Goal: Task Accomplishment & Management: Use online tool/utility

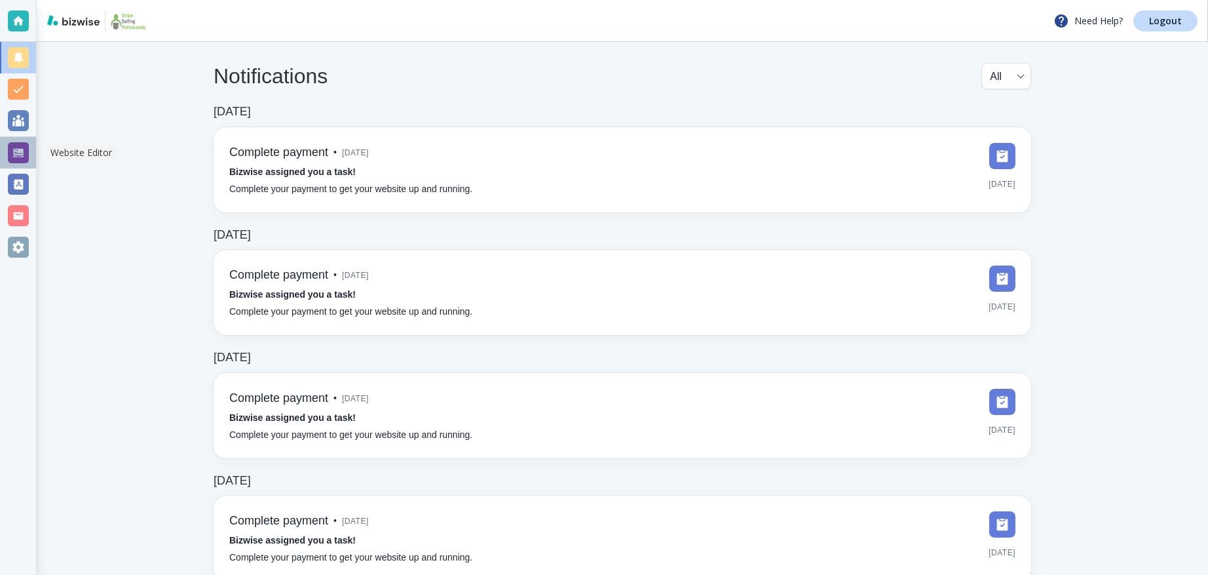
click at [28, 148] on div at bounding box center [18, 152] width 21 height 21
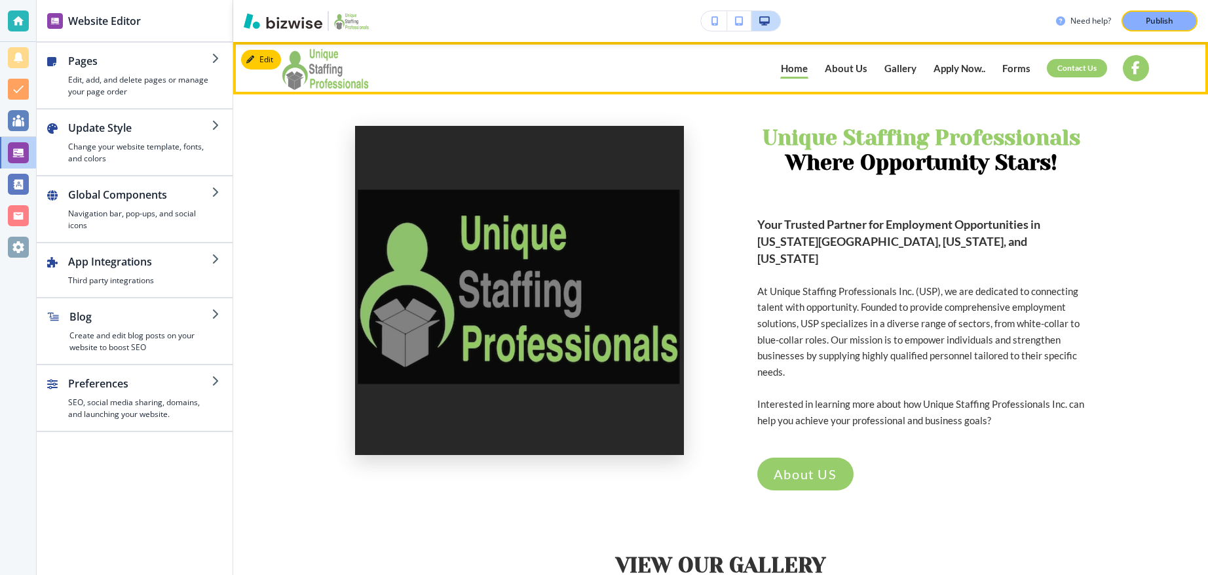
click at [970, 67] on p "Apply Now.." at bounding box center [960, 69] width 52 height 10
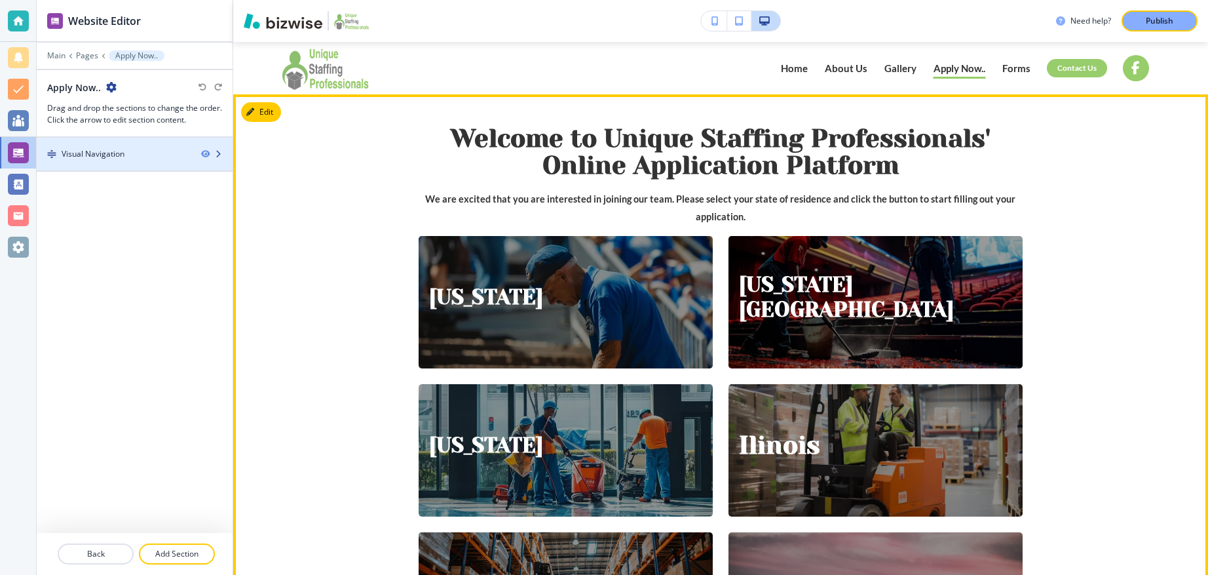
click at [134, 157] on div "Visual Navigation" at bounding box center [114, 154] width 154 height 12
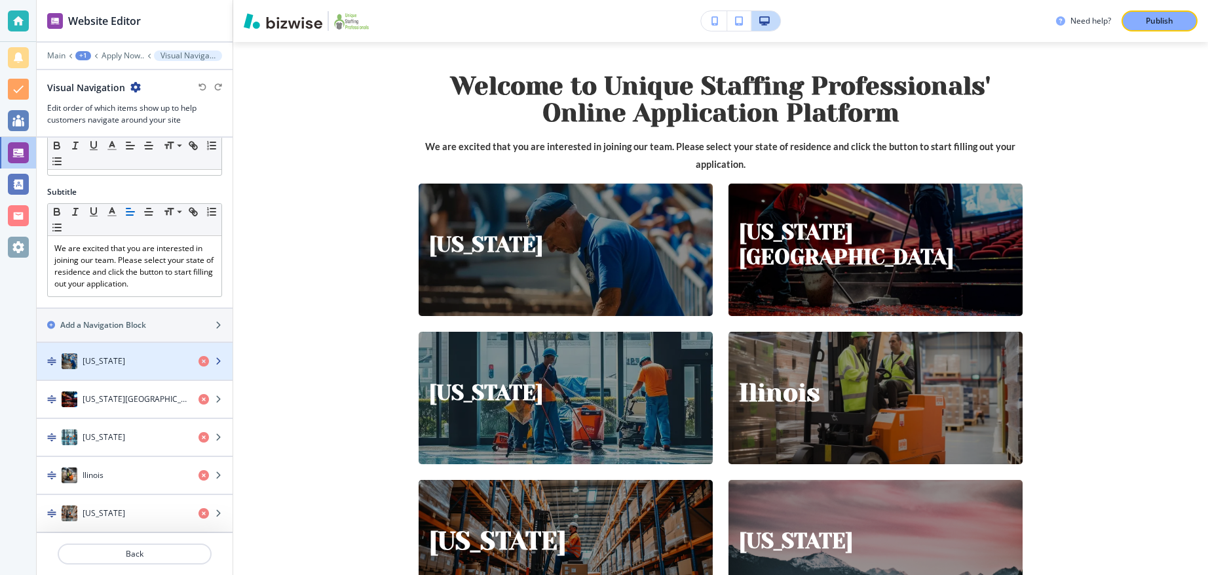
scroll to position [109, 0]
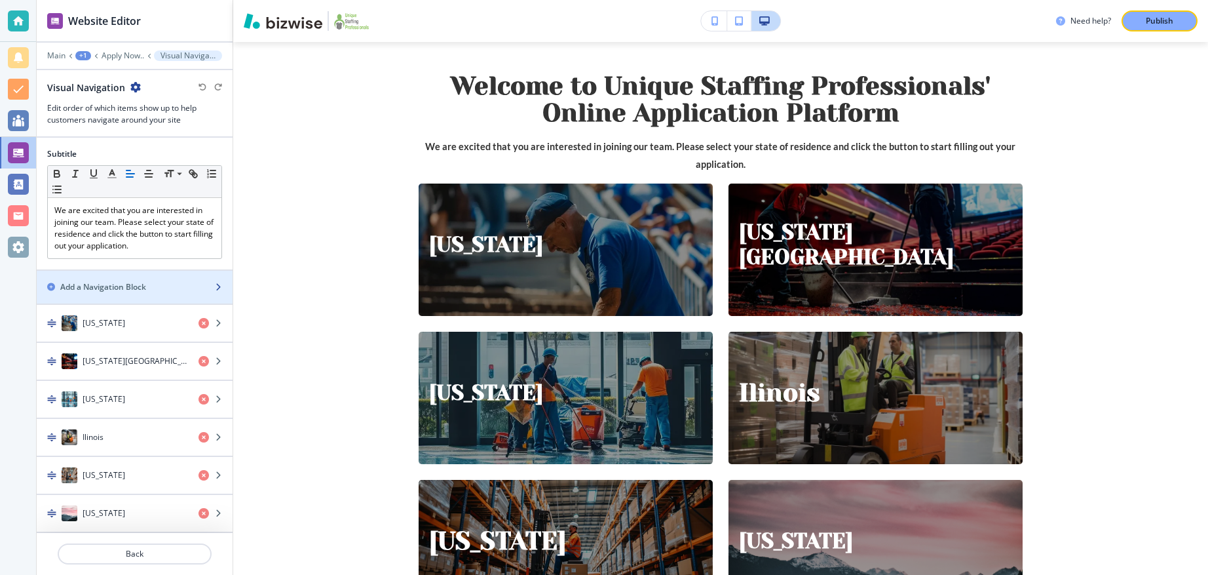
click at [83, 289] on h2 "Add a Navigation Block" at bounding box center [103, 287] width 86 height 12
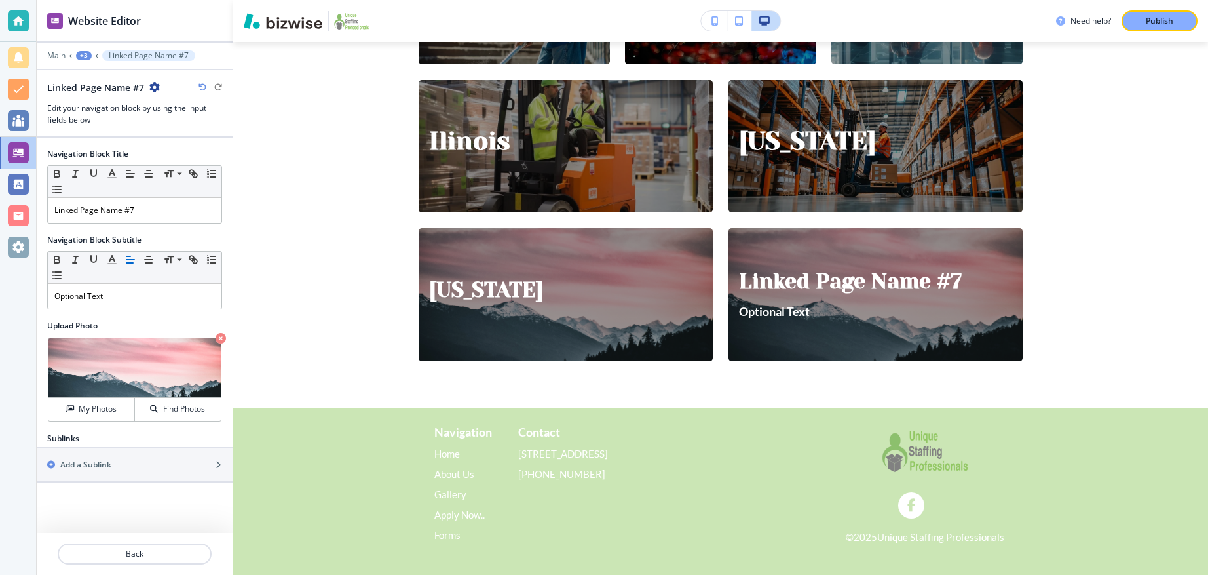
scroll to position [365, 0]
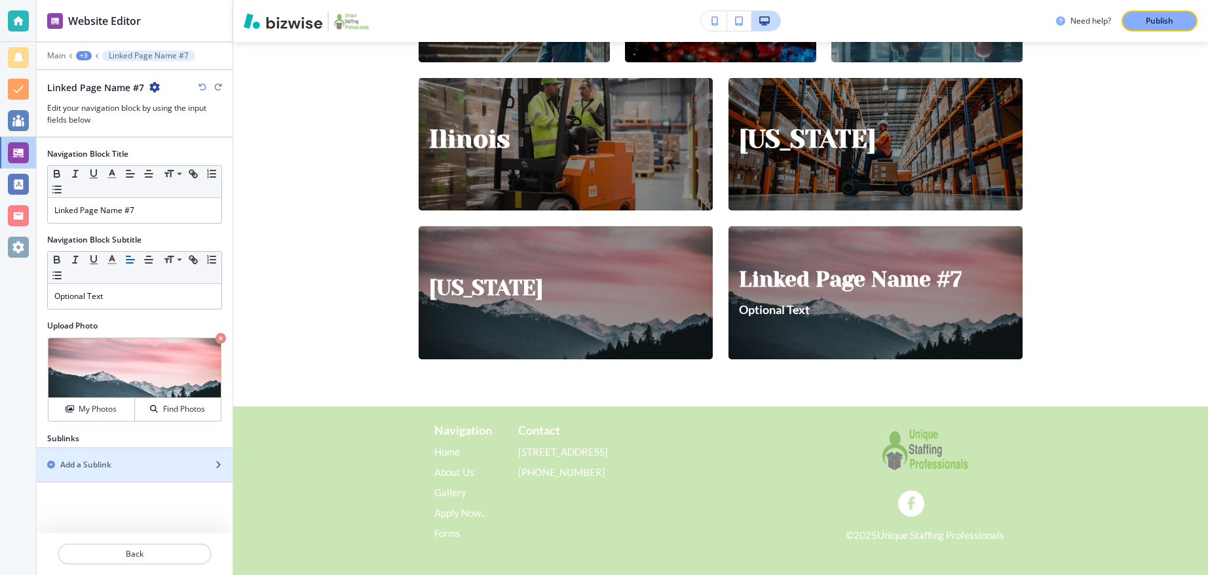
click at [96, 460] on h2 "Add a Sublink" at bounding box center [85, 465] width 51 height 12
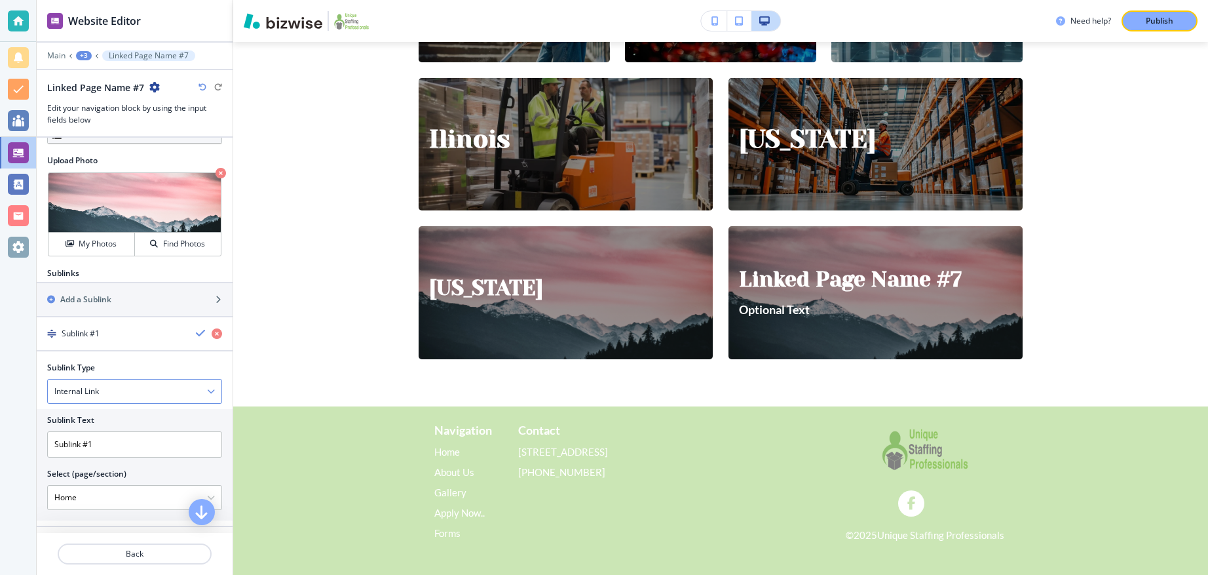
scroll to position [166, 0]
click at [175, 384] on div "Internal Link" at bounding box center [135, 390] width 174 height 24
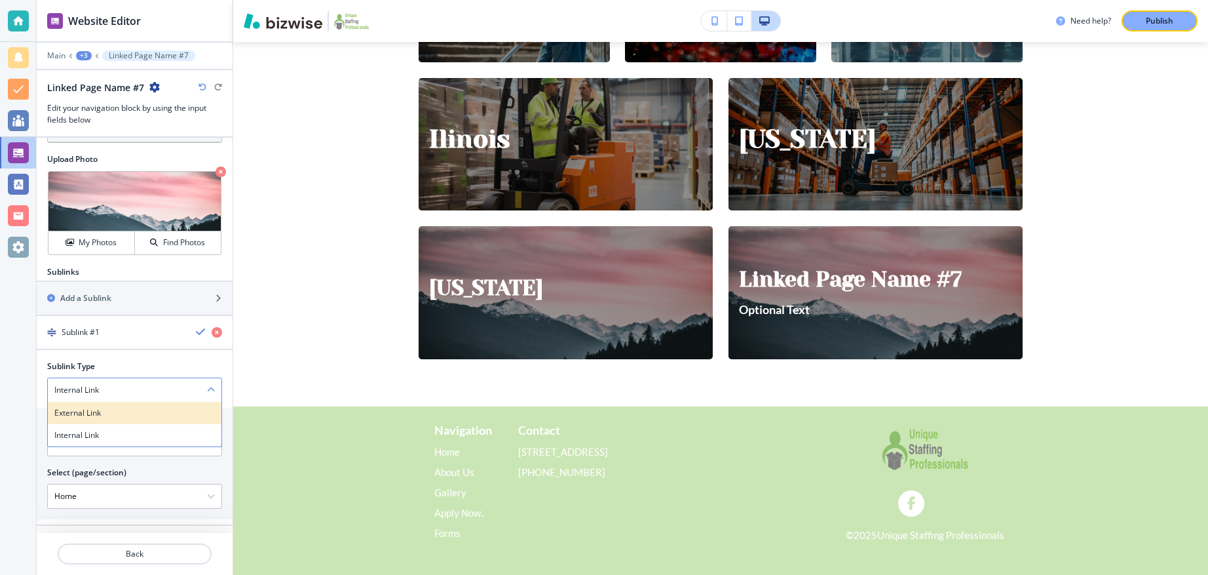
click at [134, 414] on h4 "External Link" at bounding box center [134, 413] width 161 height 12
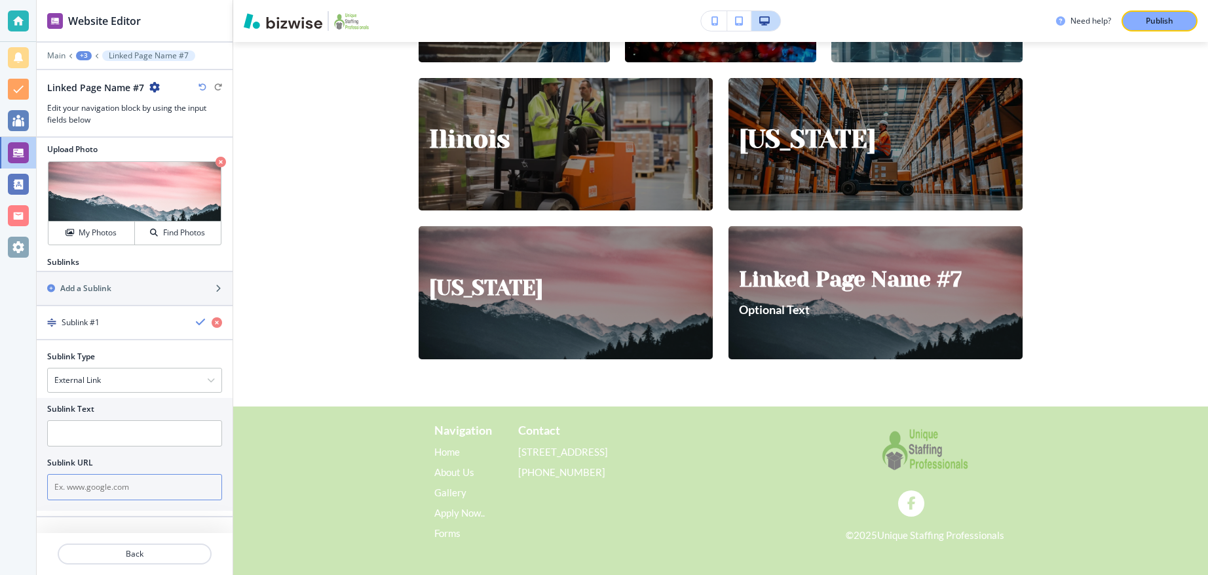
click at [112, 478] on input "text" at bounding box center [134, 487] width 175 height 26
paste input "[URL][DOMAIN_NAME]"
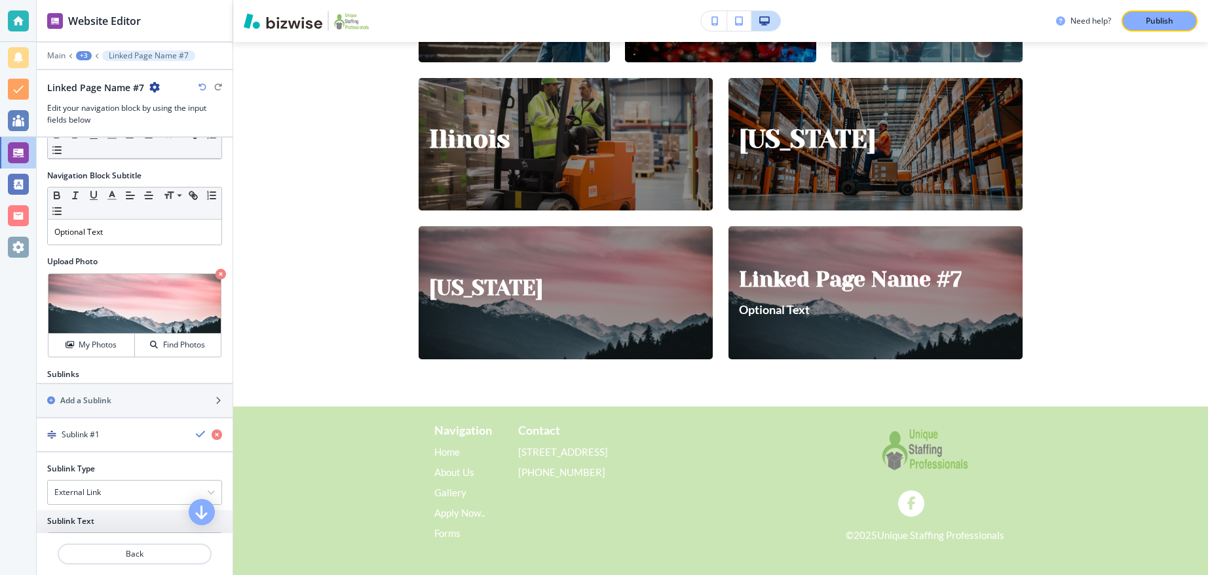
scroll to position [48, 0]
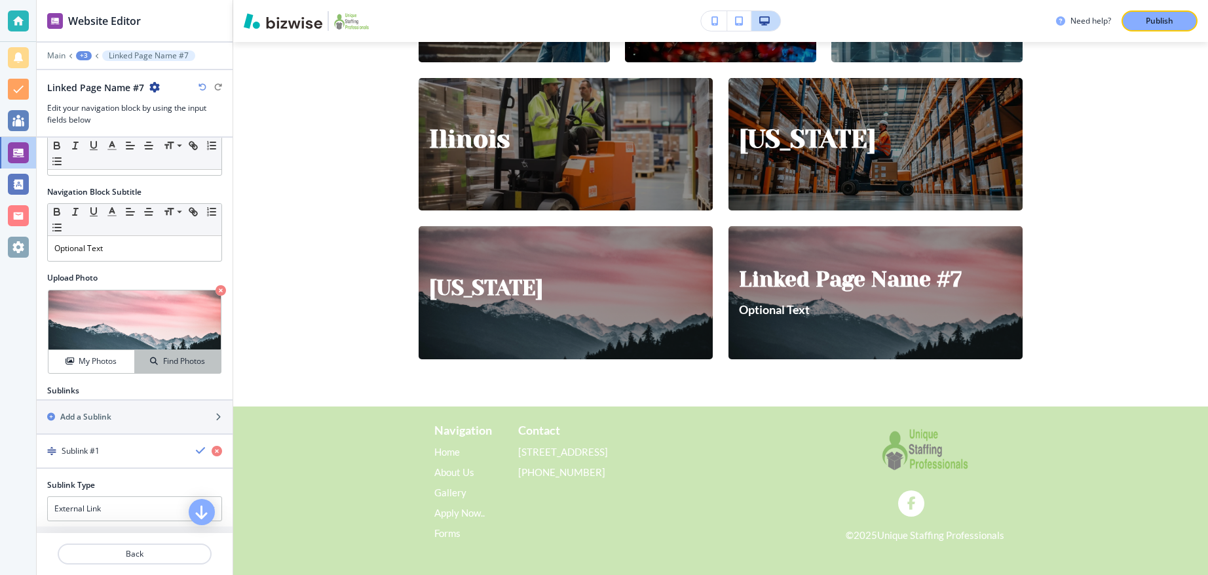
type input "[URL][DOMAIN_NAME]"
click at [157, 358] on icon "button" at bounding box center [154, 361] width 8 height 8
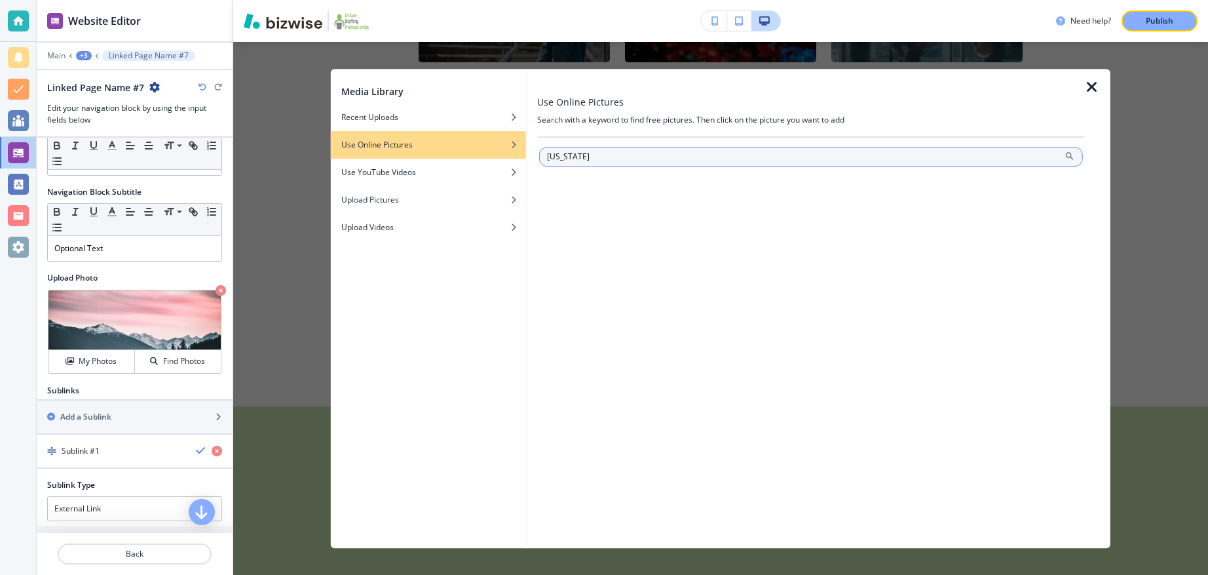
type input "[US_STATE]"
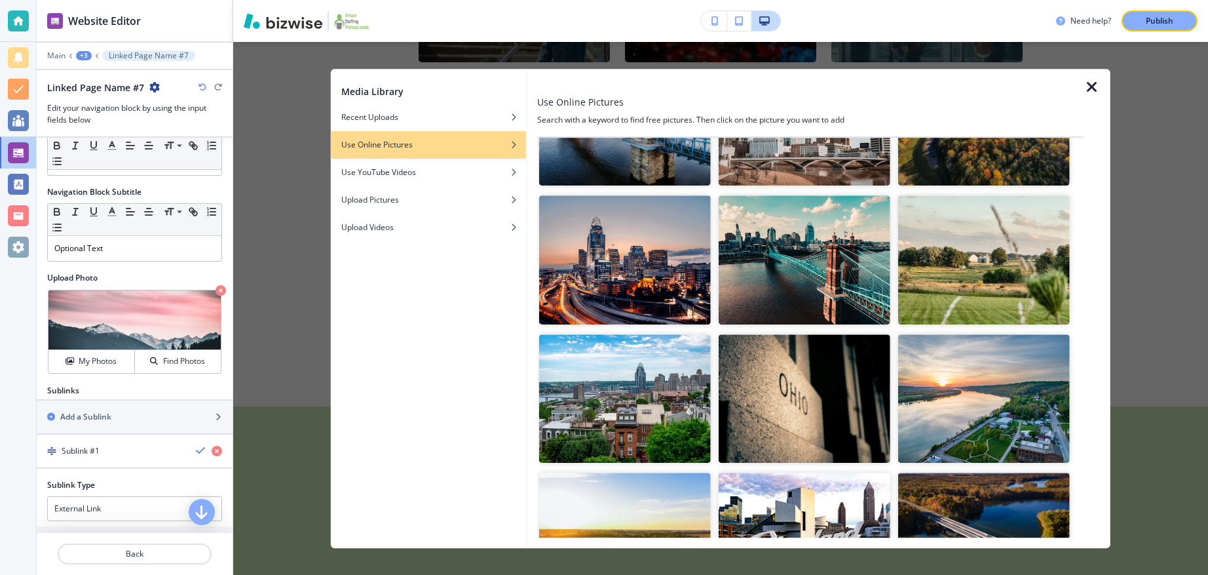
scroll to position [119, 0]
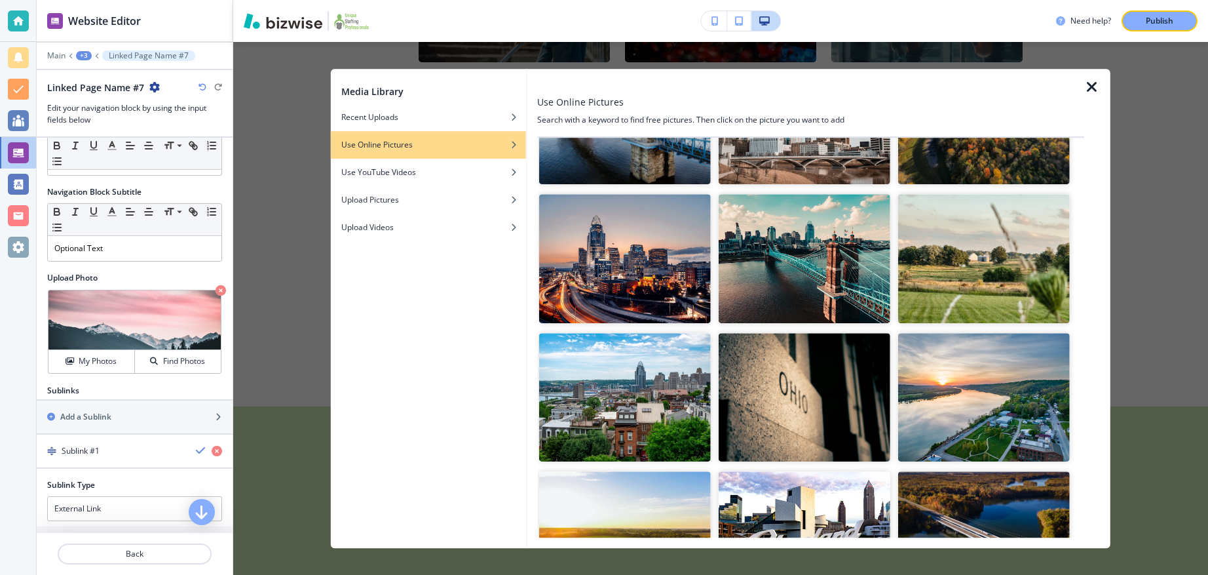
click at [806, 377] on img "button" at bounding box center [805, 397] width 172 height 129
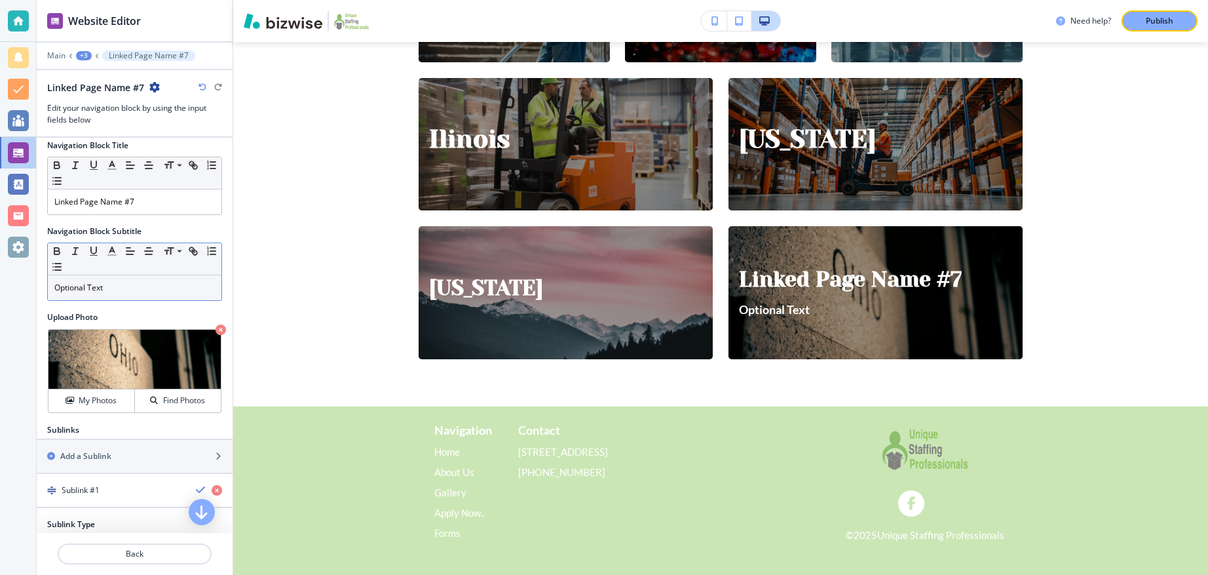
scroll to position [0, 0]
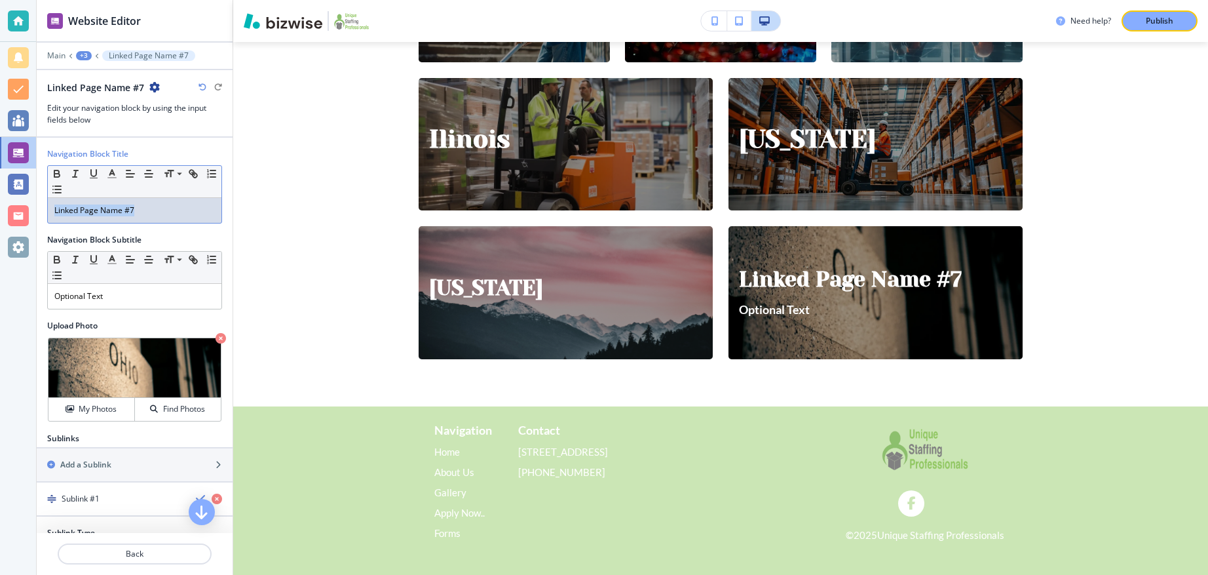
drag, startPoint x: 151, startPoint y: 215, endPoint x: 35, endPoint y: 202, distance: 116.6
click at [37, 202] on div "Navigation Block Title Small Normal Large Huge Linked Page Name #7 Navigation B…" at bounding box center [135, 285] width 196 height 295
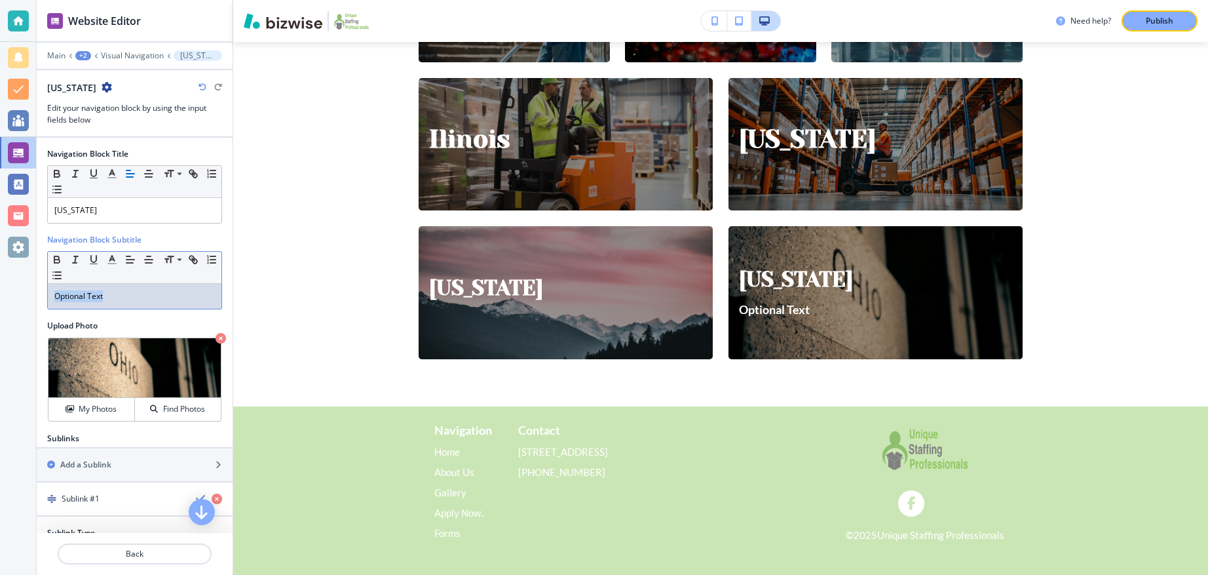
drag, startPoint x: 100, startPoint y: 295, endPoint x: 33, endPoint y: 296, distance: 66.8
click at [33, 296] on div "Website Editor Main +2 Visual Navigation [US_STATE] [US_STATE] Edit your naviga…" at bounding box center [604, 287] width 1208 height 575
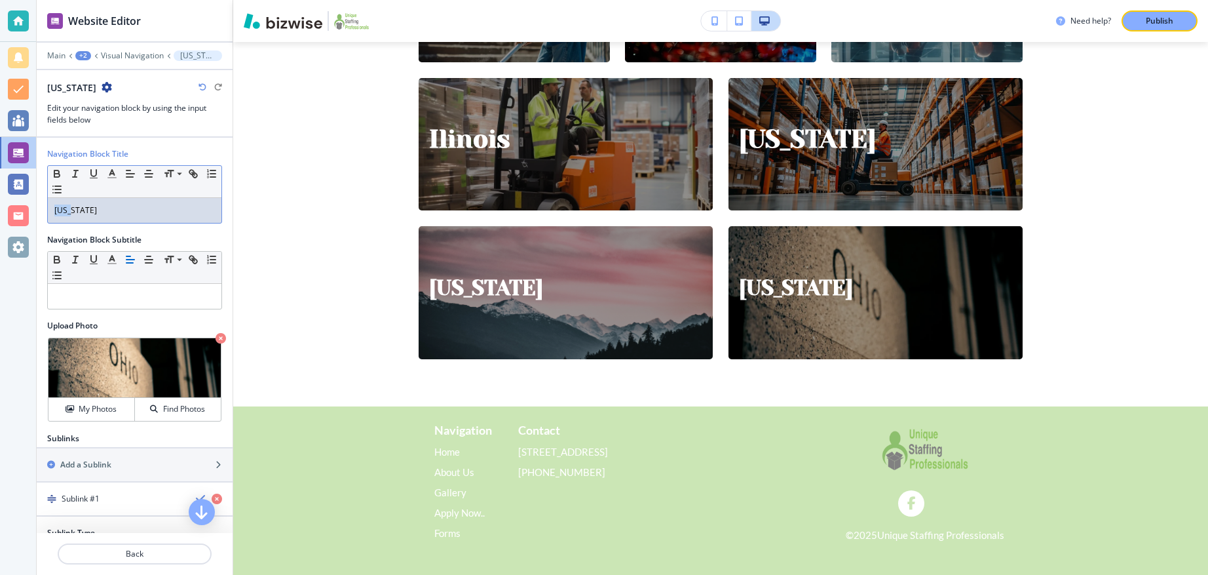
drag, startPoint x: 83, startPoint y: 214, endPoint x: 48, endPoint y: 210, distance: 34.9
click at [48, 210] on div "[US_STATE]" at bounding box center [135, 210] width 174 height 25
click at [59, 171] on icon "button" at bounding box center [56, 171] width 5 height 3
click at [81, 205] on p "[US_STATE]" at bounding box center [134, 210] width 161 height 12
click at [142, 321] on h2 "Upload Photo" at bounding box center [134, 326] width 175 height 12
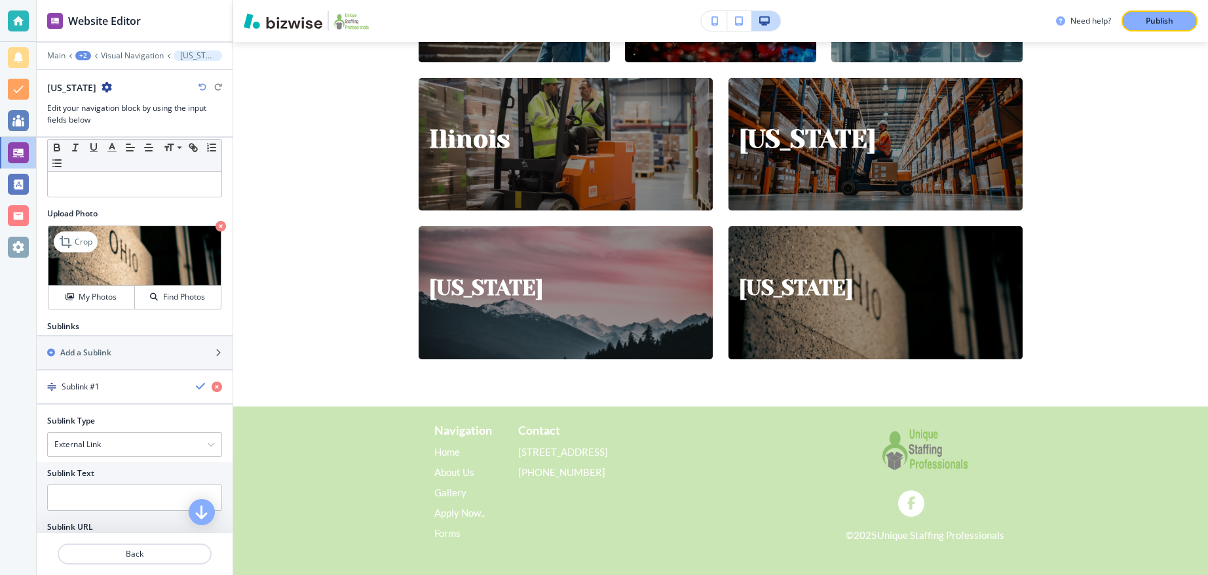
scroll to position [176, 0]
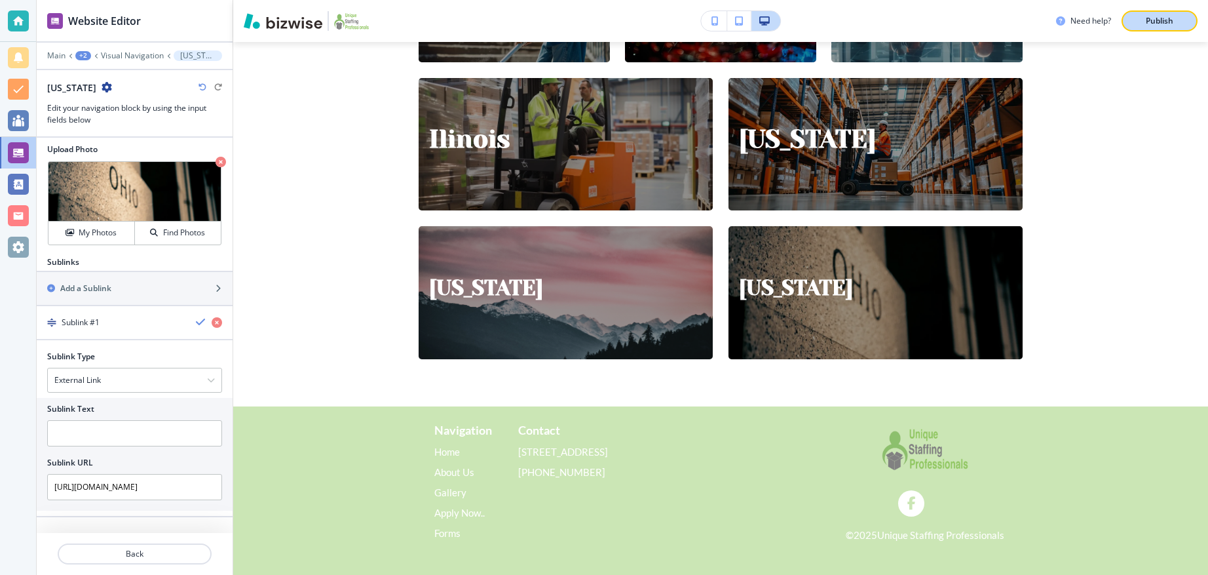
click at [1132, 19] on button "Publish" at bounding box center [1160, 20] width 76 height 21
